Goal: Book appointment/travel/reservation

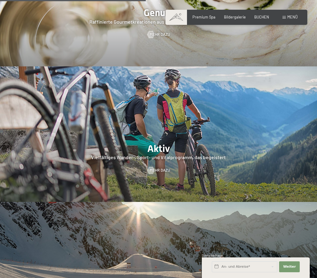
scroll to position [946, 0]
click at [157, 175] on div at bounding box center [158, 135] width 317 height 136
click at [250, 168] on div "Mehr dazu" at bounding box center [158, 170] width 317 height 5
click at [159, 176] on div at bounding box center [158, 135] width 317 height 136
click at [262, 171] on div at bounding box center [158, 135] width 317 height 136
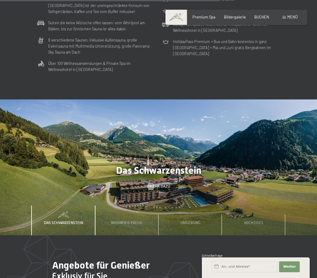
scroll to position [1424, 0]
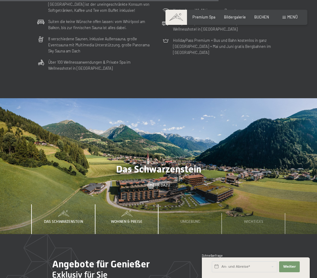
click at [132, 219] on span "Wohnen & Preise" at bounding box center [127, 221] width 32 height 5
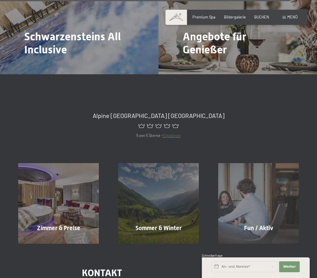
scroll to position [1913, 0]
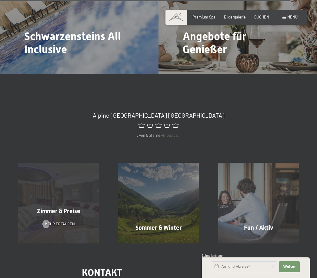
click at [63, 208] on span "Zimmer & Preise" at bounding box center [58, 211] width 43 height 7
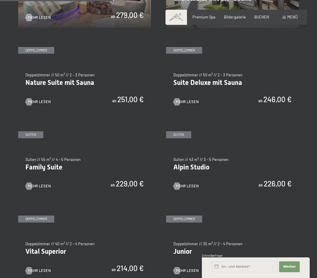
scroll to position [453, 0]
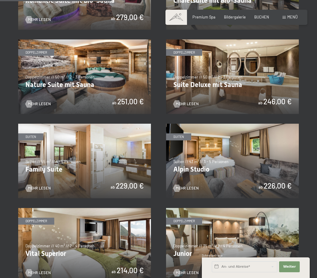
click at [117, 160] on span "Einwilligung Marketing*" at bounding box center [125, 157] width 50 height 6
click at [97, 160] on input "Einwilligung Marketing*" at bounding box center [94, 157] width 6 height 6
checkbox input "false"
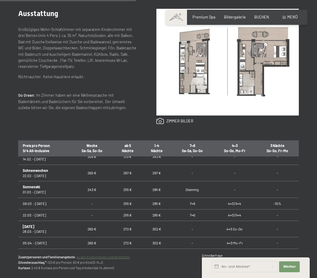
scroll to position [229, 0]
click at [124, 259] on link "zu den Kinderpreisen und Angeboten" at bounding box center [103, 257] width 53 height 4
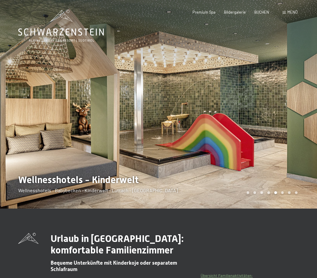
click at [290, 181] on div at bounding box center [238, 104] width 159 height 209
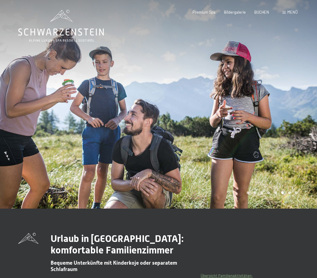
click at [293, 181] on div at bounding box center [238, 104] width 159 height 209
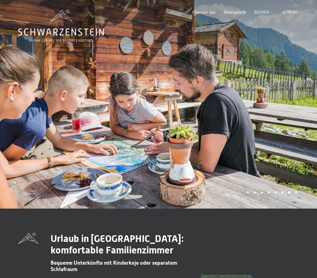
click at [297, 181] on div at bounding box center [238, 104] width 159 height 209
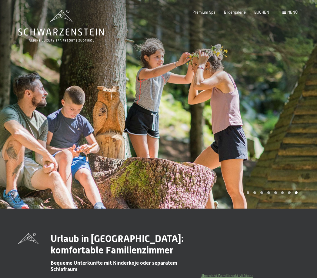
click at [303, 174] on div at bounding box center [238, 104] width 159 height 209
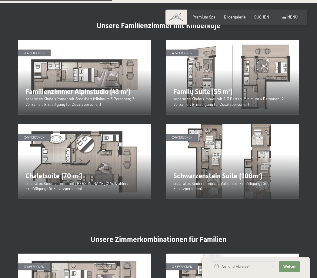
scroll to position [654, 0]
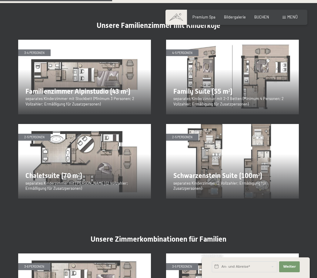
click at [93, 181] on img at bounding box center [84, 161] width 133 height 75
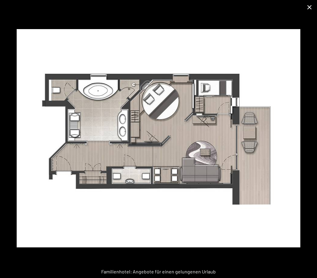
click at [312, 7] on button "Close gallery" at bounding box center [309, 7] width 15 height 14
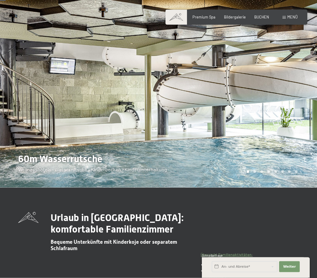
scroll to position [0, 0]
